Goal: Task Accomplishment & Management: Use online tool/utility

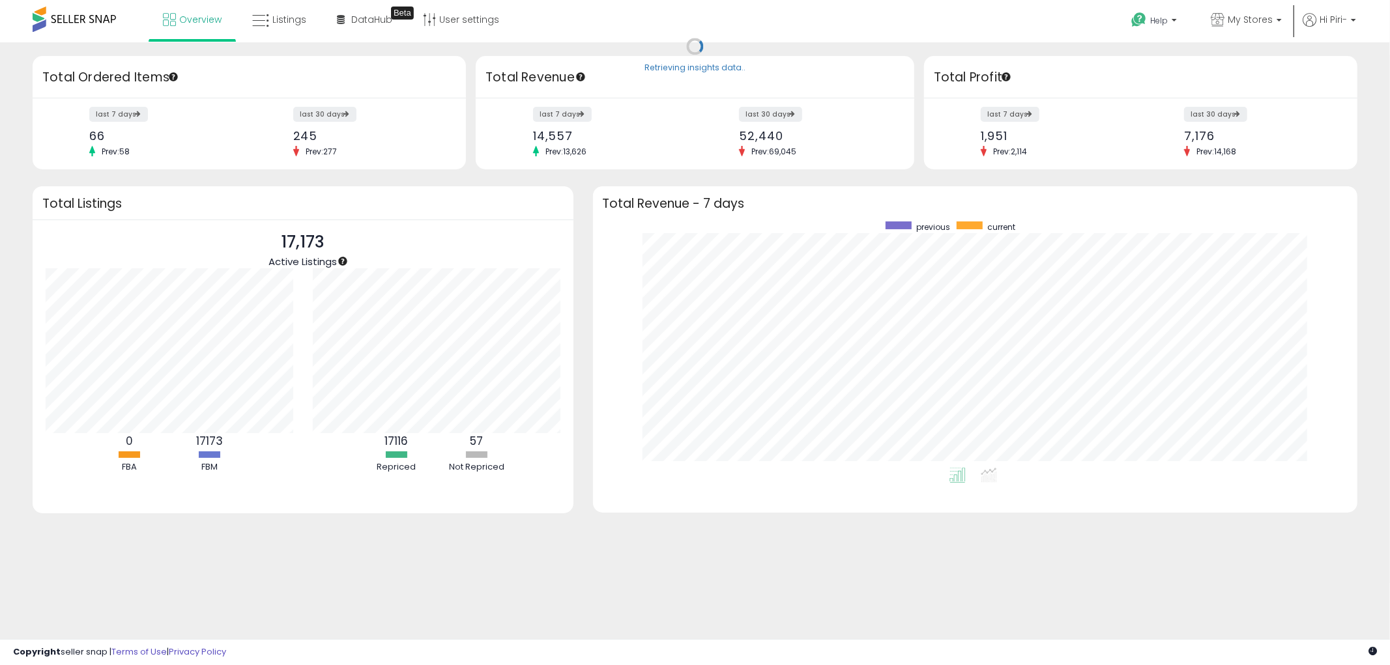
scroll to position [246, 739]
click at [258, 27] on icon at bounding box center [260, 20] width 17 height 17
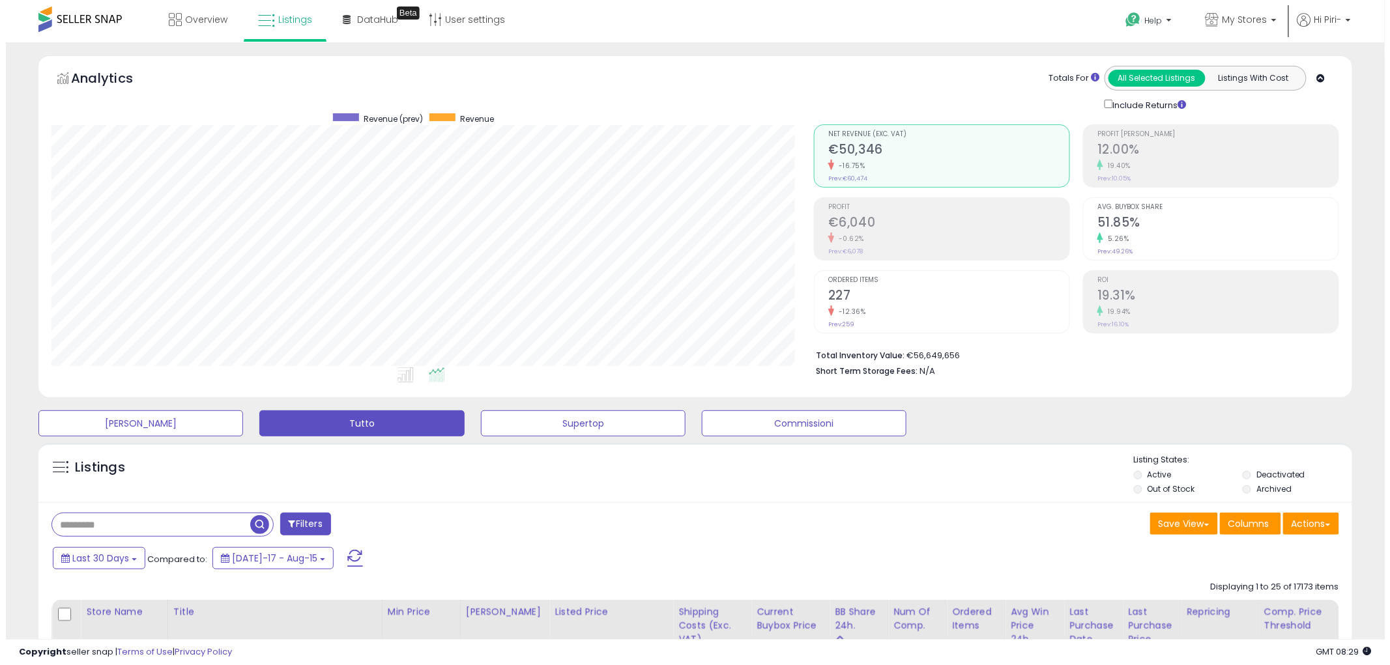
scroll to position [267, 762]
click at [1305, 524] on button "Actions" at bounding box center [1305, 524] width 56 height 22
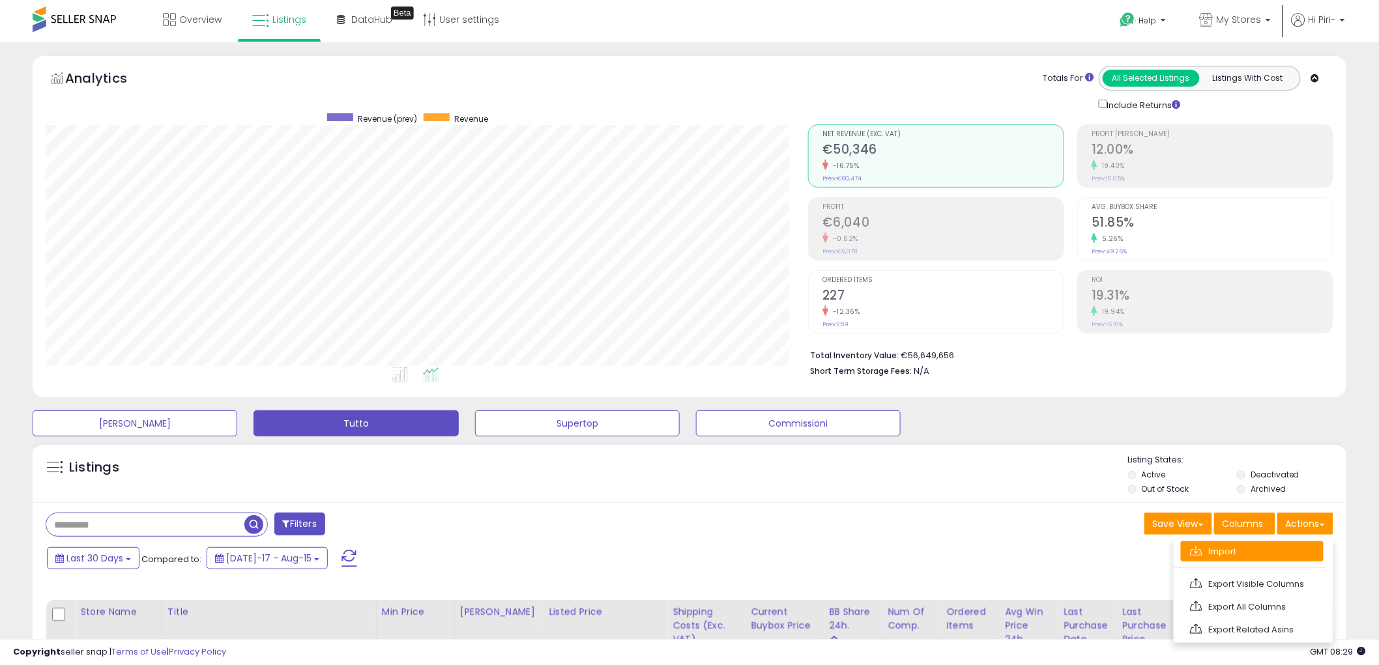
click at [1225, 545] on link "Import" at bounding box center [1252, 552] width 143 height 20
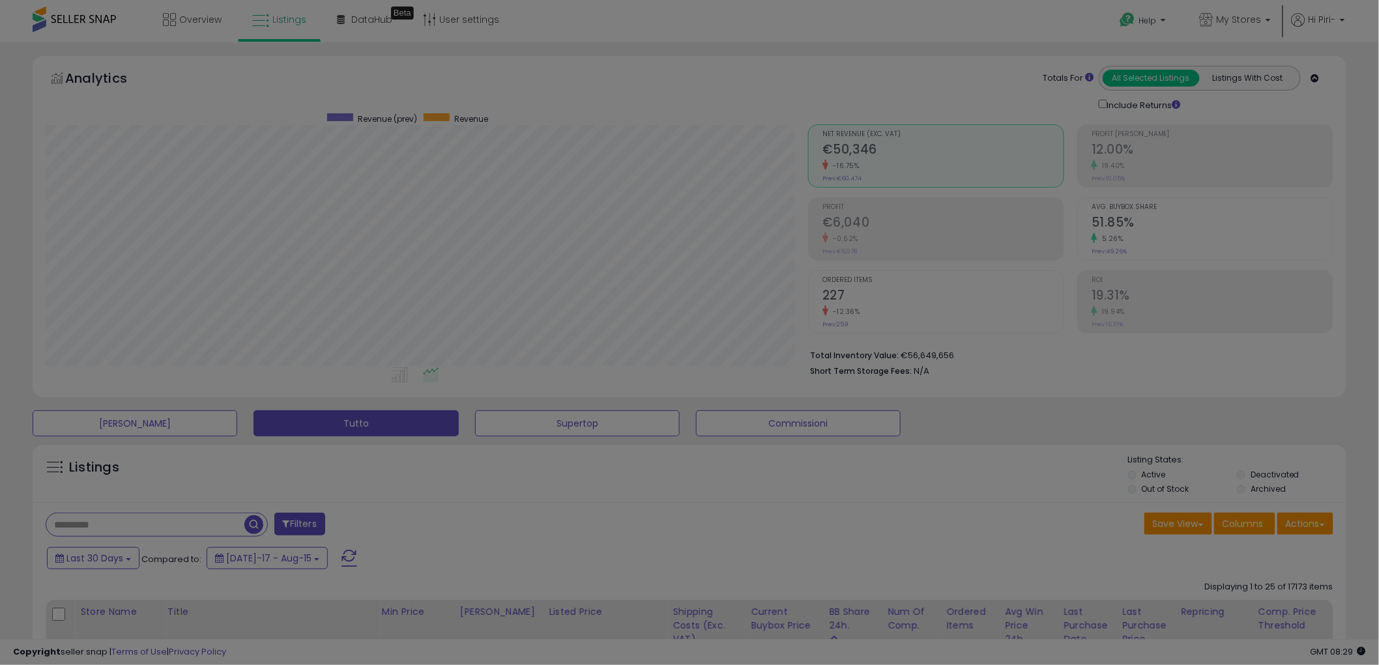
scroll to position [267, 770]
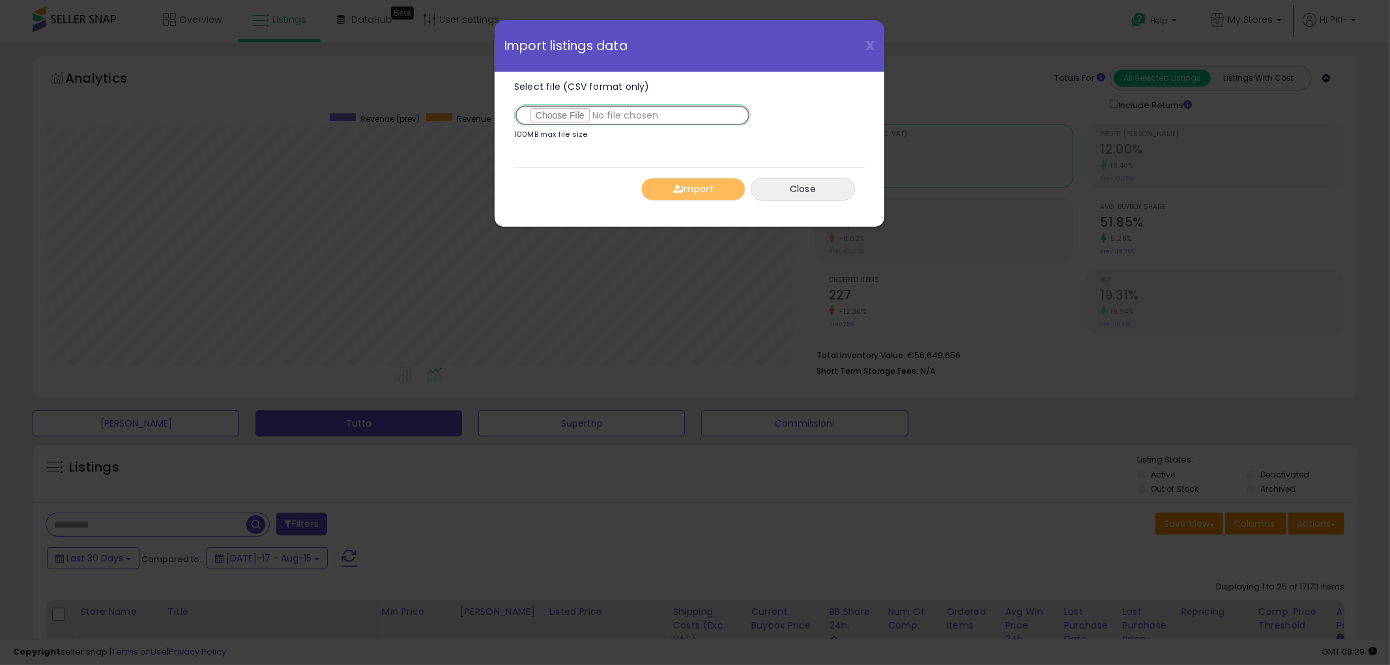
click at [561, 119] on input "Select file (CSV format only)" at bounding box center [632, 115] width 237 height 22
type input "**********"
click at [688, 178] on button "Import" at bounding box center [693, 189] width 104 height 23
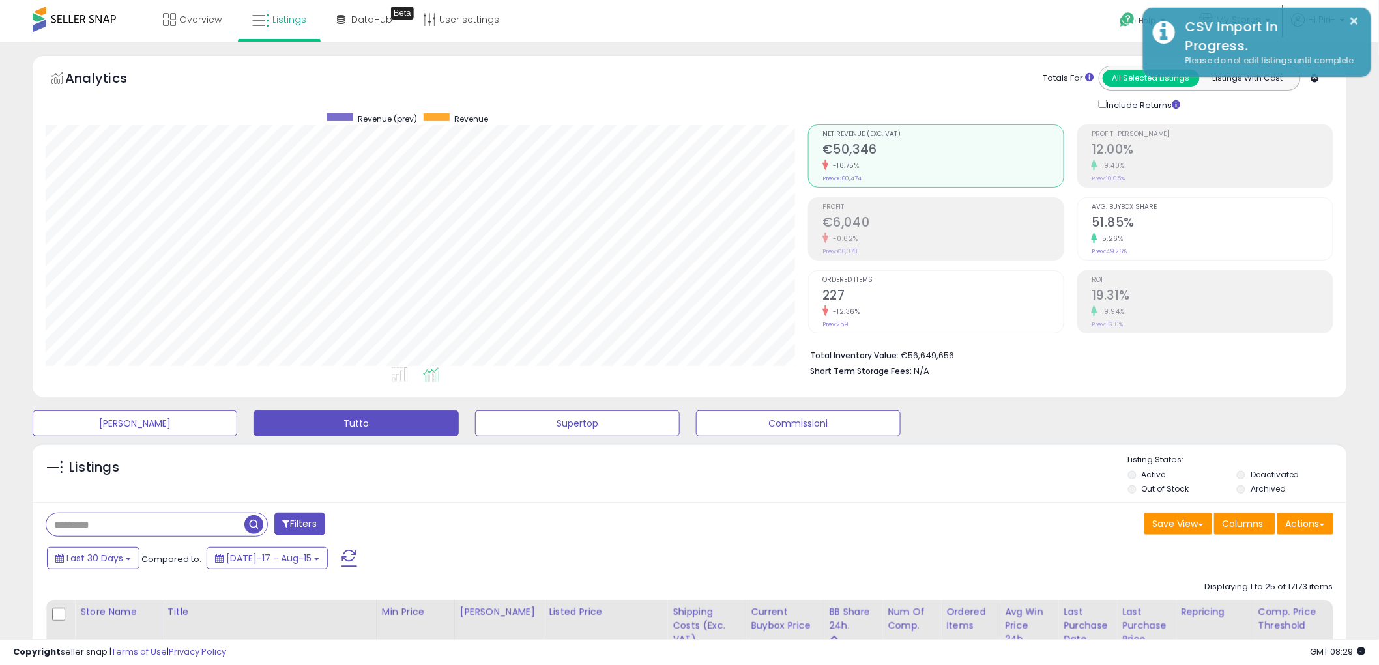
scroll to position [651414, 650918]
